Goal: Task Accomplishment & Management: Complete application form

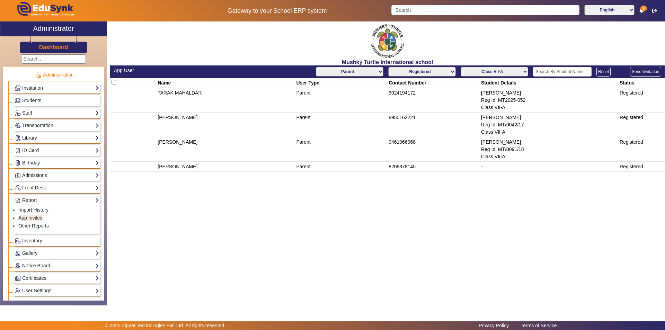
select select "Parent"
select select "registered"
select select "Class VII-A"
click at [63, 99] on link "Students" at bounding box center [57, 101] width 84 height 8
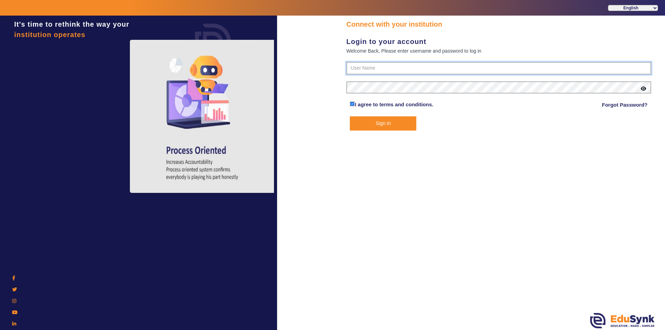
type input "9950605811"
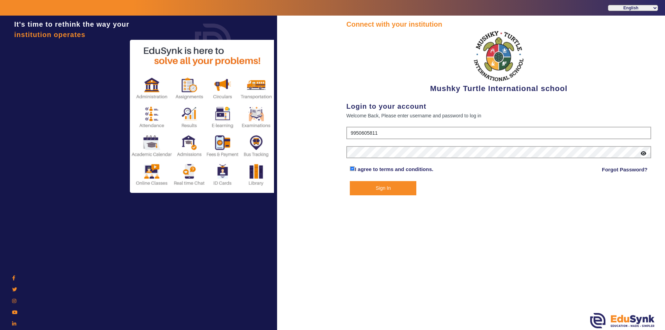
click at [372, 182] on button "Sign In" at bounding box center [383, 188] width 67 height 14
click at [374, 187] on button "Sign In" at bounding box center [383, 188] width 67 height 14
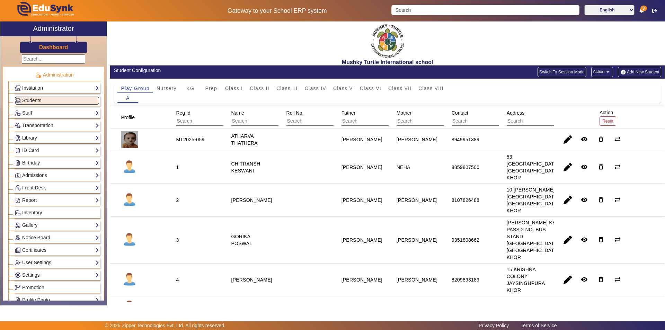
click at [638, 70] on button "Add New Student" at bounding box center [639, 72] width 43 height 10
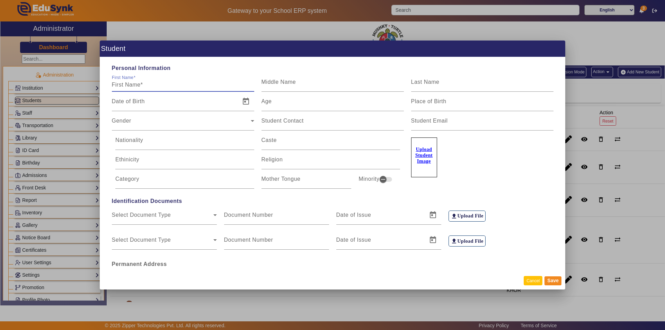
click at [528, 283] on button "Cancel" at bounding box center [533, 280] width 19 height 9
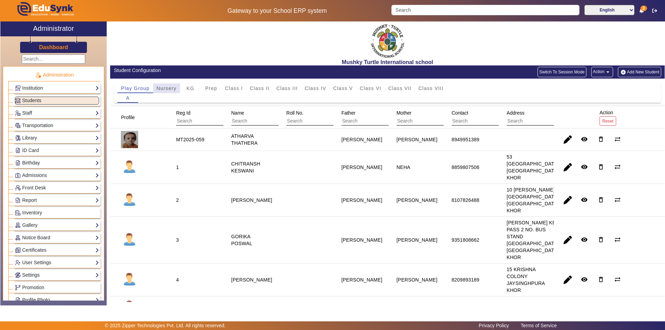
click at [161, 90] on span "Nursery" at bounding box center [167, 88] width 20 height 5
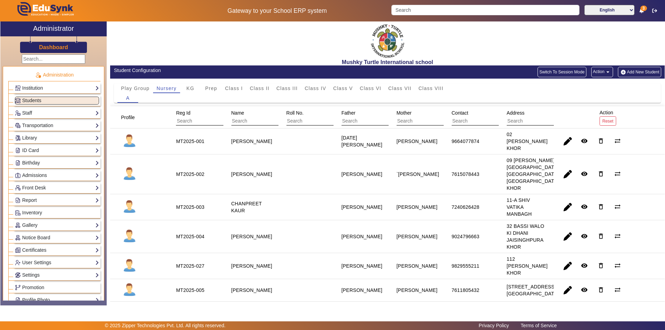
click at [634, 72] on button "Add New Student" at bounding box center [639, 72] width 43 height 10
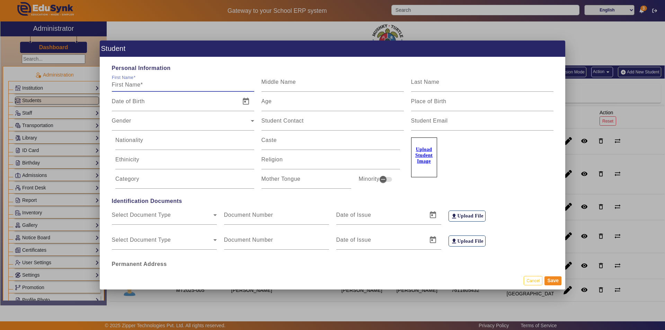
click at [162, 85] on input "First Name" at bounding box center [183, 85] width 142 height 8
type input "p"
type input "[PERSON_NAME]"
type input "SAINI"
click at [243, 101] on span "Open calendar" at bounding box center [246, 101] width 17 height 17
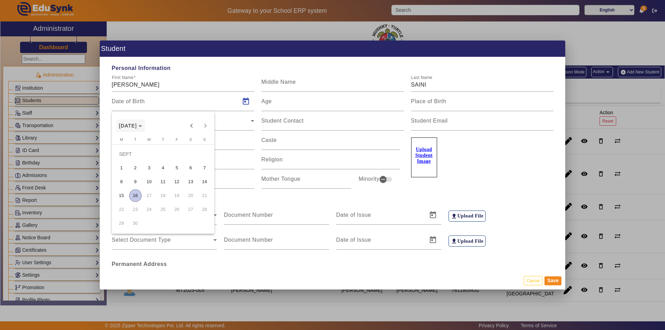
click at [137, 128] on span "[DATE]" at bounding box center [128, 126] width 18 height 6
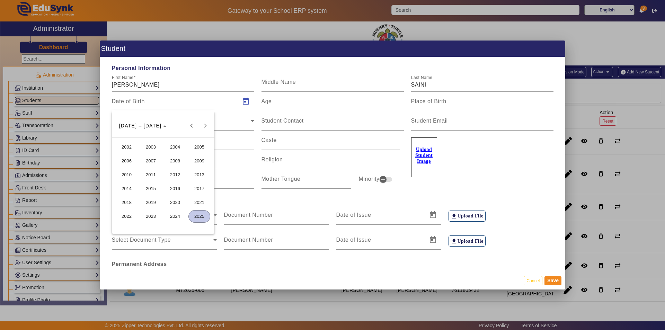
click at [201, 202] on span "2021" at bounding box center [199, 202] width 22 height 12
click at [197, 186] on span "DEC" at bounding box center [199, 189] width 22 height 12
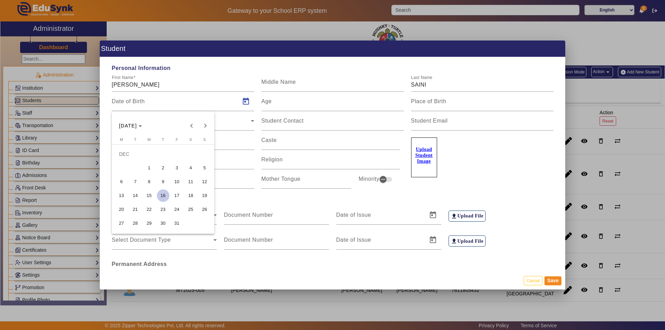
click at [205, 209] on span "26" at bounding box center [205, 209] width 12 height 12
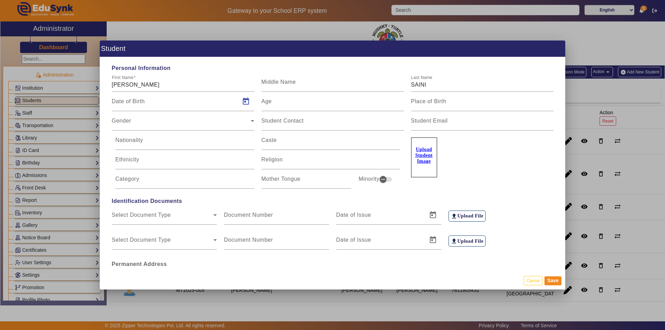
type input "[DATE]"
type input "3 Yrs, 8 Months, 21 Days"
click at [433, 106] on input "Place of Birth" at bounding box center [482, 104] width 142 height 8
type input "[GEOGRAPHIC_DATA]"
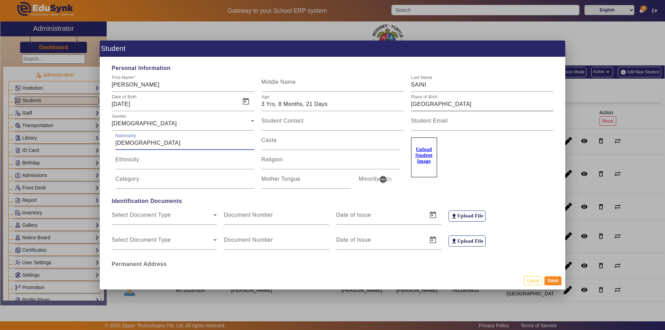
type input "[DEMOGRAPHIC_DATA]"
type input "MALI/SAINI"
type input "SAINI"
type input "[DEMOGRAPHIC_DATA]"
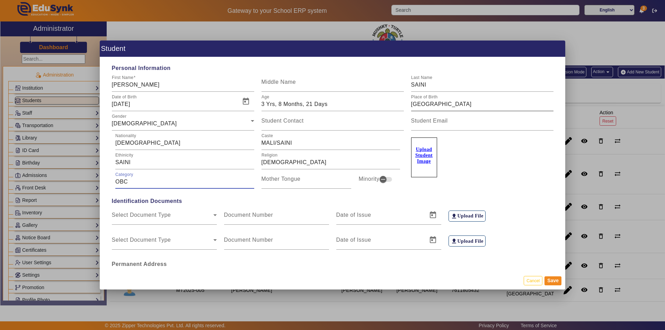
type input "OBC"
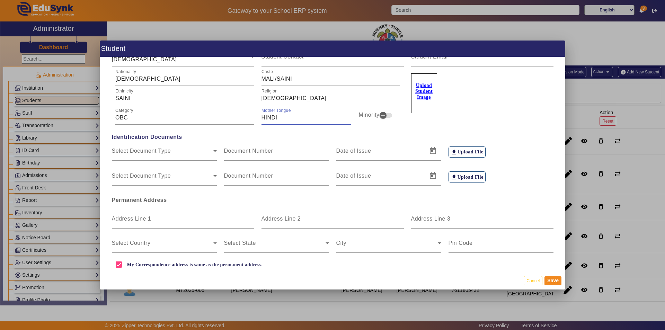
scroll to position [69, 0]
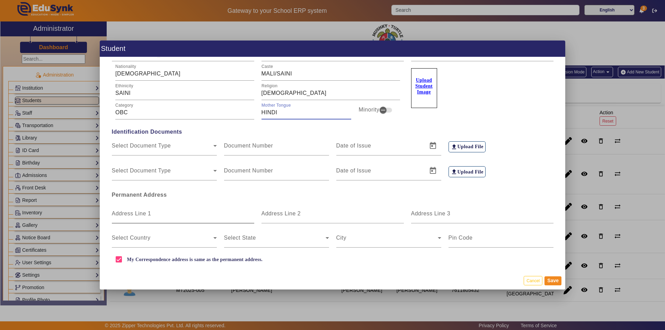
type input "HINDI"
click at [169, 217] on input "Address Line 1" at bounding box center [183, 216] width 142 height 8
type input "MAYLI BA KI DHANI"
type input "JAISINGHPURA KHOR"
click at [449, 219] on input "Address Line 3" at bounding box center [482, 216] width 142 height 8
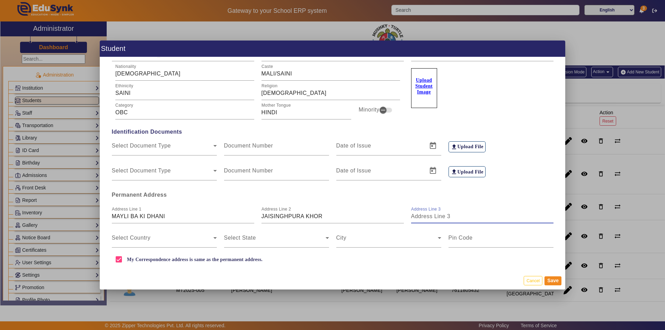
type input "[GEOGRAPHIC_DATA]"
click at [185, 239] on span at bounding box center [163, 241] width 102 height 8
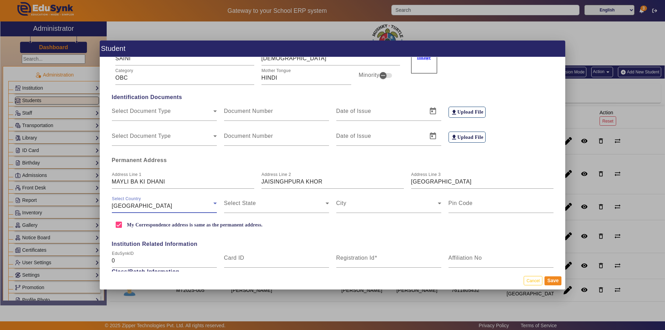
drag, startPoint x: 215, startPoint y: 201, endPoint x: 209, endPoint y: 205, distance: 7.2
click at [216, 201] on icon at bounding box center [215, 203] width 8 height 8
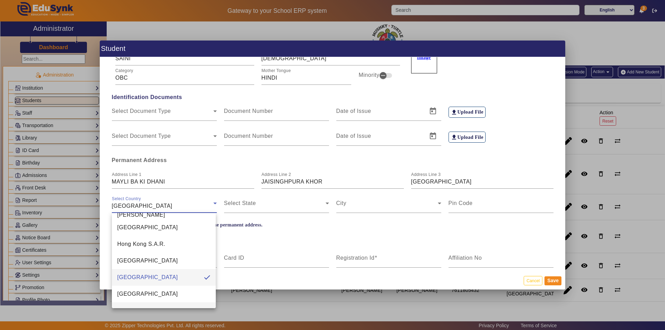
scroll to position [1605, 0]
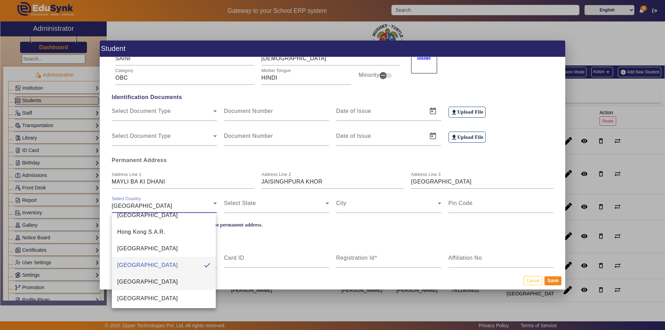
click at [157, 283] on mat-option "[GEOGRAPHIC_DATA]" at bounding box center [164, 282] width 104 height 17
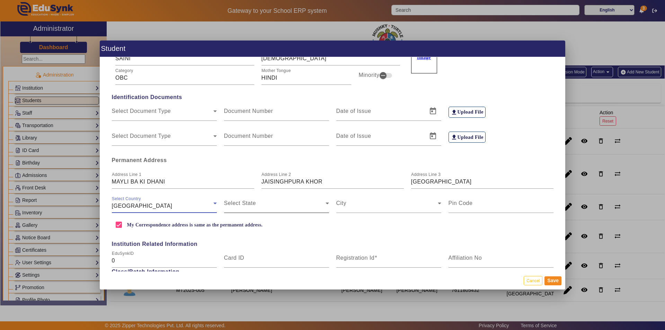
click at [257, 208] on span at bounding box center [275, 206] width 102 height 8
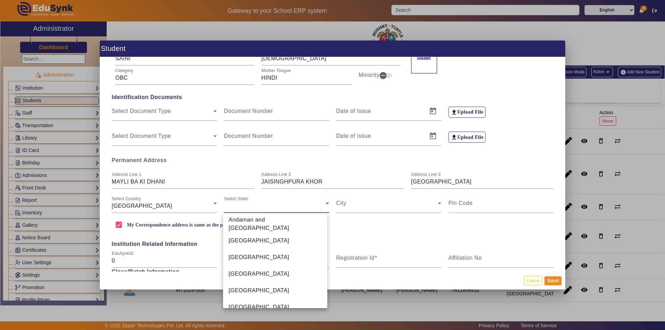
scroll to position [390, 0]
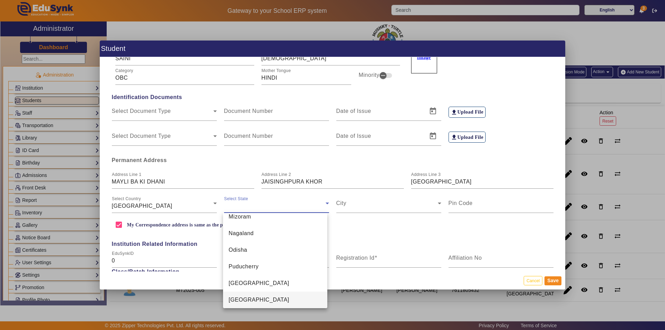
click at [262, 306] on mat-option "[GEOGRAPHIC_DATA]" at bounding box center [275, 300] width 104 height 17
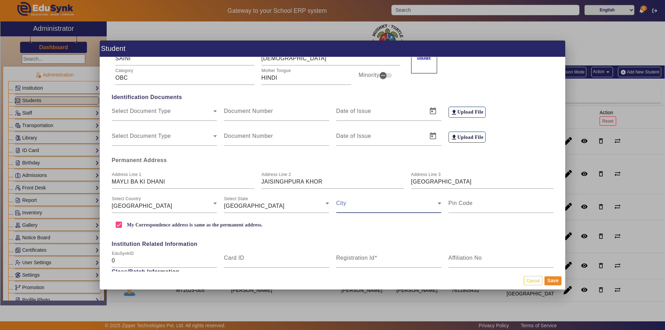
click at [356, 204] on span at bounding box center [387, 206] width 102 height 8
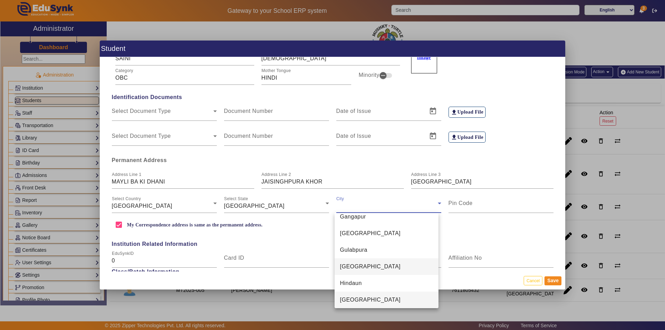
scroll to position [1056, 0]
click at [370, 286] on mat-option "Jaipur" at bounding box center [387, 282] width 104 height 17
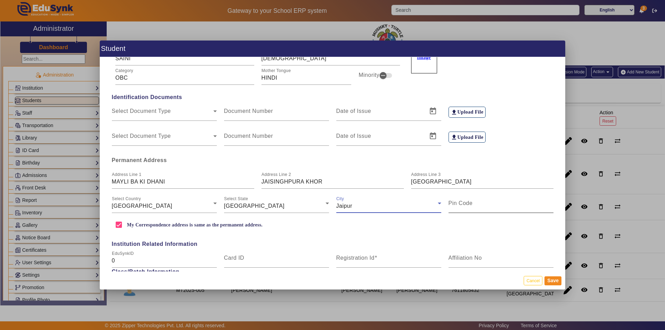
click at [463, 209] on input "Pin Code" at bounding box center [501, 206] width 105 height 8
type input "302027"
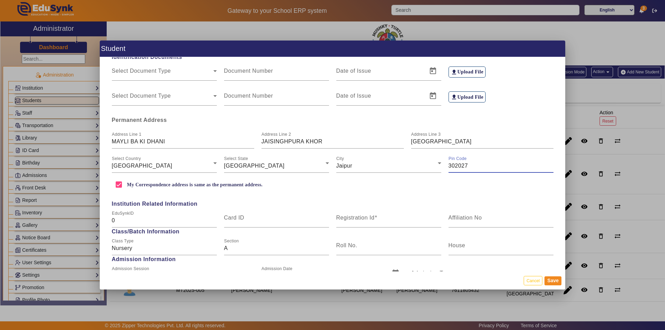
scroll to position [173, 0]
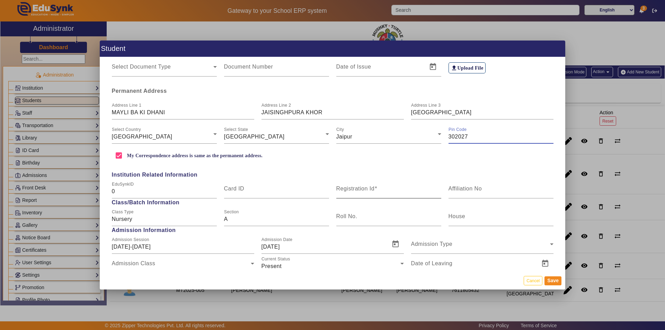
click at [375, 189] on span at bounding box center [376, 189] width 3 height 6
click at [375, 189] on input "Registration Id" at bounding box center [388, 191] width 105 height 8
type input "MT/0000"
click at [477, 247] on div "Admission Type" at bounding box center [480, 247] width 139 height 8
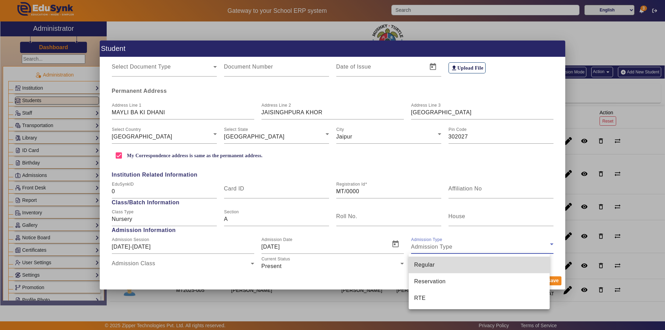
click at [456, 264] on mat-option "Regular" at bounding box center [479, 265] width 141 height 17
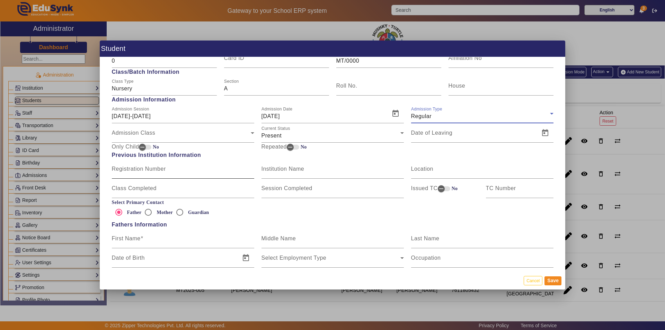
scroll to position [346, 0]
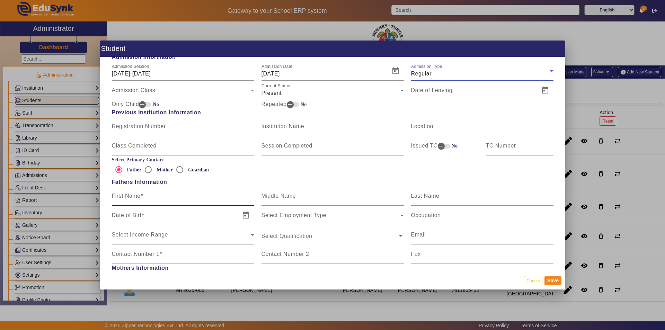
click at [126, 198] on mat-label "First Name" at bounding box center [126, 196] width 29 height 6
click at [126, 198] on input "First Name" at bounding box center [183, 199] width 142 height 8
type input "AJAY"
type input "[PERSON_NAME]"
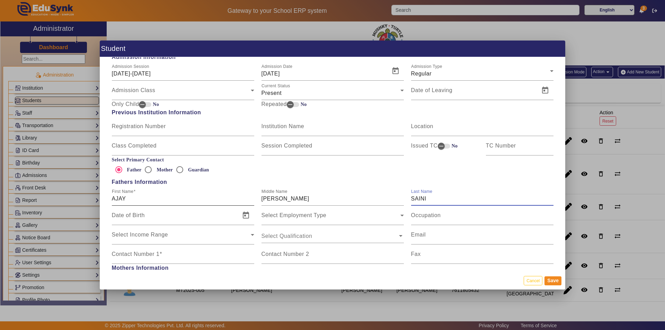
type input "SAINI"
click at [219, 261] on input "Contact Number 1" at bounding box center [183, 257] width 142 height 8
type input "9928461492"
click at [435, 217] on mat-label "Occupation" at bounding box center [426, 215] width 30 height 6
click at [435, 217] on input "Occupation" at bounding box center [482, 218] width 142 height 8
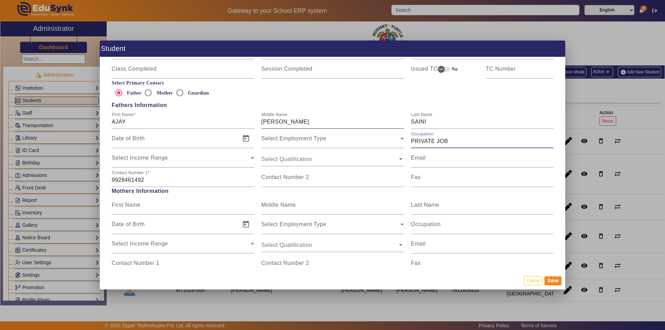
scroll to position [485, 0]
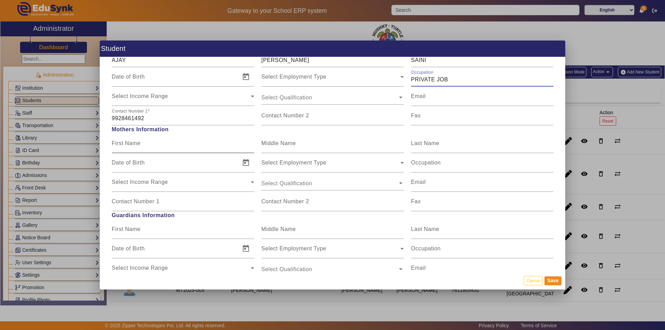
type input "PRIVATE JOB"
click at [161, 148] on input "First Name" at bounding box center [183, 146] width 142 height 8
type input "[DEMOGRAPHIC_DATA]"
type input "SAINI"
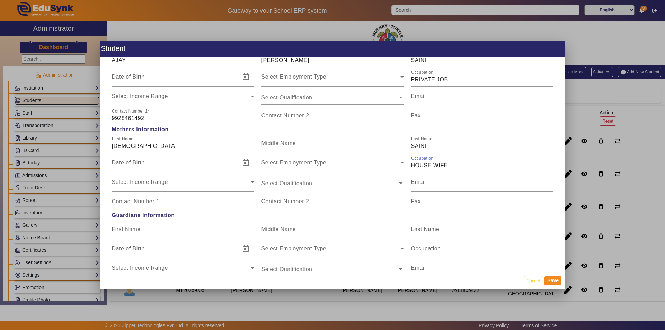
type input "HOUSE WIFE"
click at [200, 205] on input "Contact Number 1" at bounding box center [183, 204] width 142 height 8
type input "8005620487"
click at [137, 234] on input "First Name" at bounding box center [183, 232] width 142 height 8
type input "DEVI"
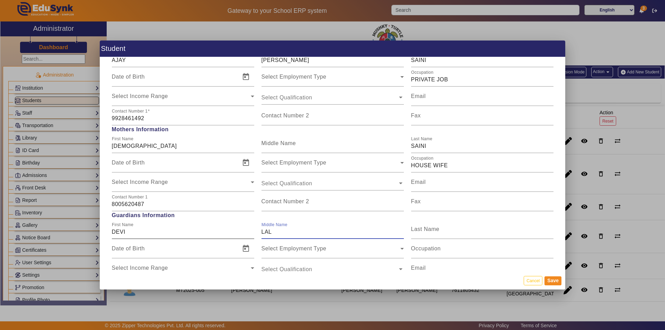
type input "LAL"
type input "SAINI"
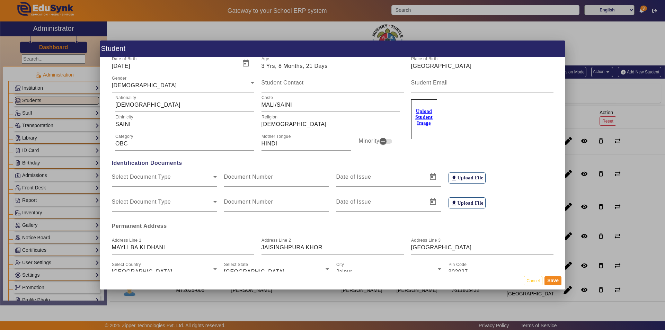
scroll to position [35, 0]
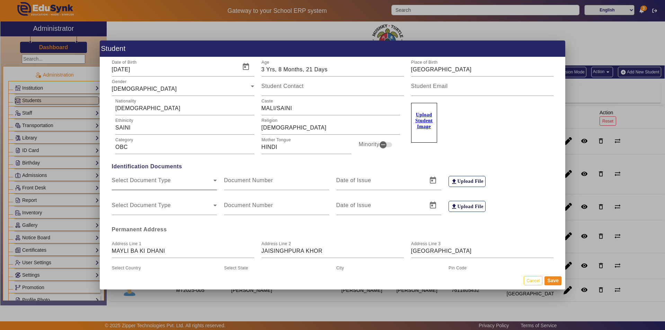
click at [165, 181] on span "Select Document Type" at bounding box center [163, 183] width 102 height 8
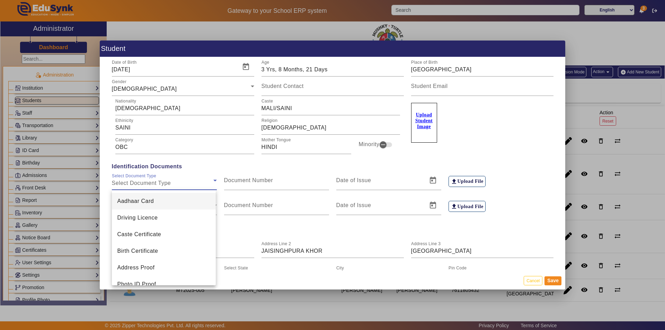
click at [150, 202] on span "Aadhaar Card" at bounding box center [135, 201] width 37 height 8
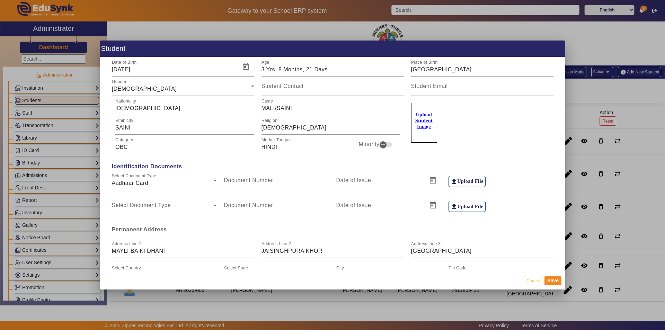
click at [242, 182] on mat-label "Document Number" at bounding box center [248, 180] width 49 height 6
click at [242, 182] on input "Document Number" at bounding box center [276, 183] width 105 height 8
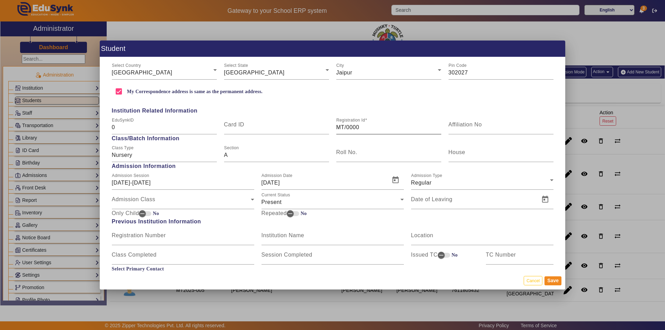
scroll to position [277, 0]
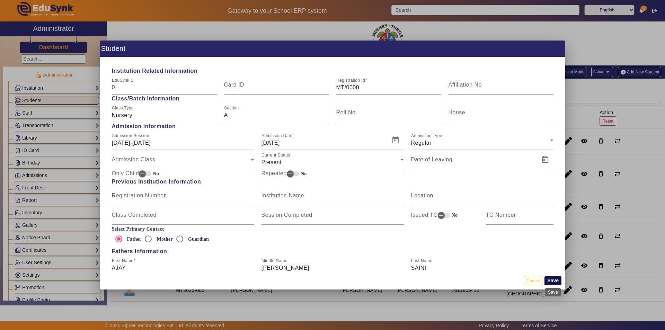
type input "401000705526"
click at [552, 279] on button "Save" at bounding box center [553, 281] width 17 height 9
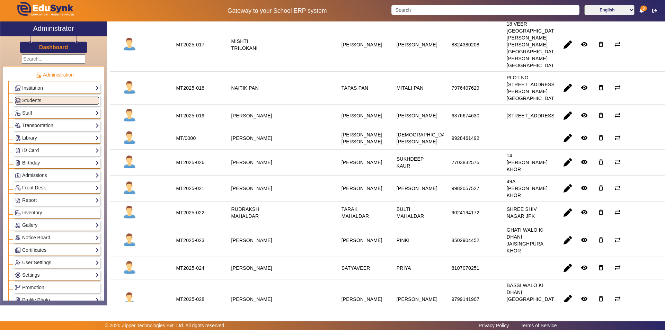
scroll to position [693, 0]
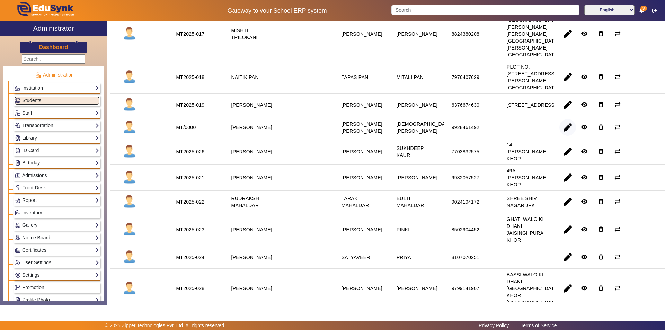
click at [561, 136] on span "button" at bounding box center [568, 127] width 17 height 17
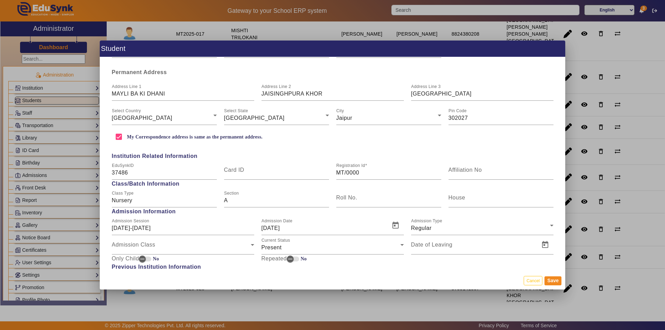
scroll to position [208, 0]
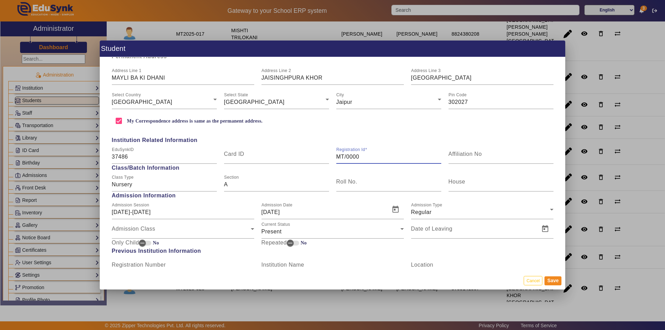
click at [359, 159] on input "MT/0000" at bounding box center [388, 157] width 105 height 8
click at [359, 155] on input "MT/0000" at bounding box center [388, 157] width 105 height 8
click at [359, 154] on input "MT/0000" at bounding box center [388, 157] width 105 height 8
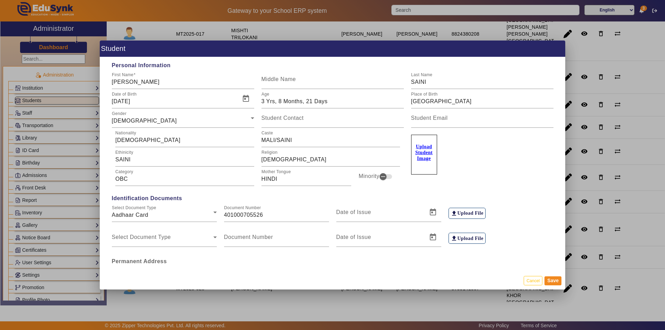
scroll to position [0, 0]
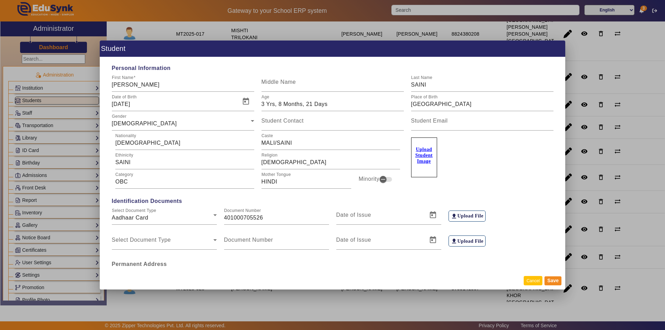
click at [535, 280] on button "Cancel" at bounding box center [533, 280] width 19 height 9
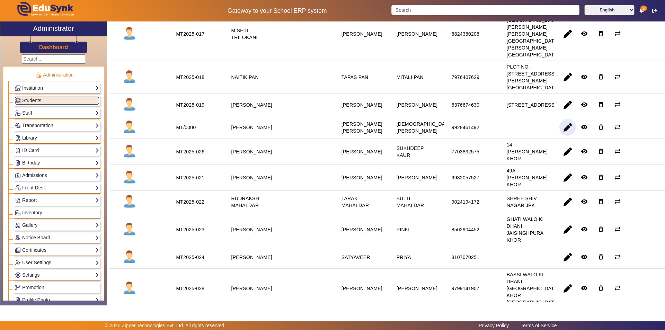
click at [260, 131] on div "[PERSON_NAME]" at bounding box center [251, 127] width 41 height 7
